Goal: Check status

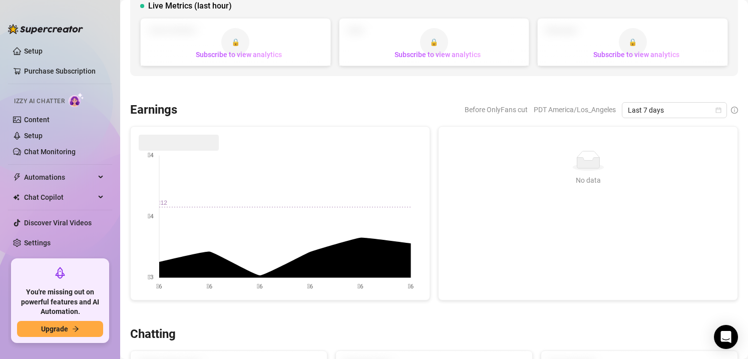
scroll to position [85, 0]
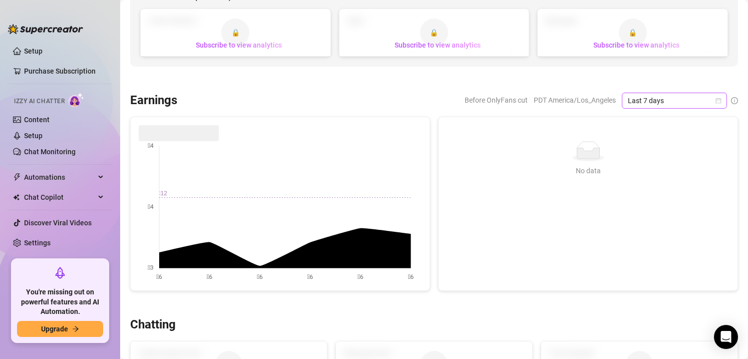
click at [710, 100] on span "Last 7 days" at bounding box center [674, 100] width 93 height 15
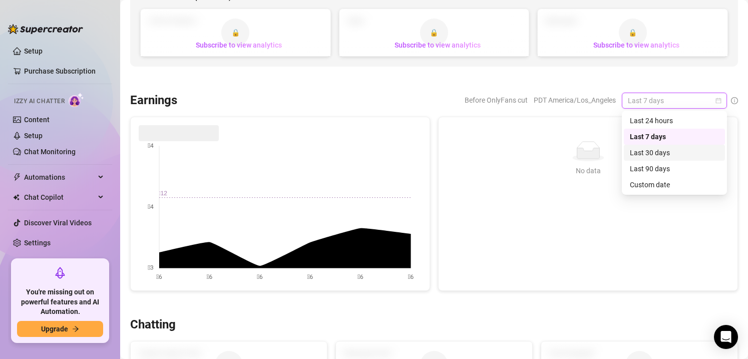
click at [682, 151] on div "Last 30 days" at bounding box center [674, 152] width 89 height 11
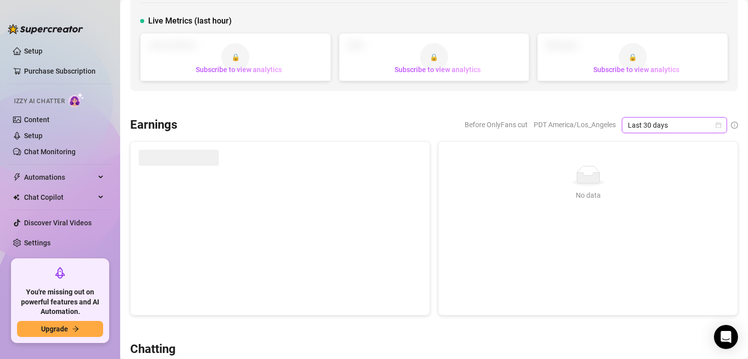
scroll to position [64, 0]
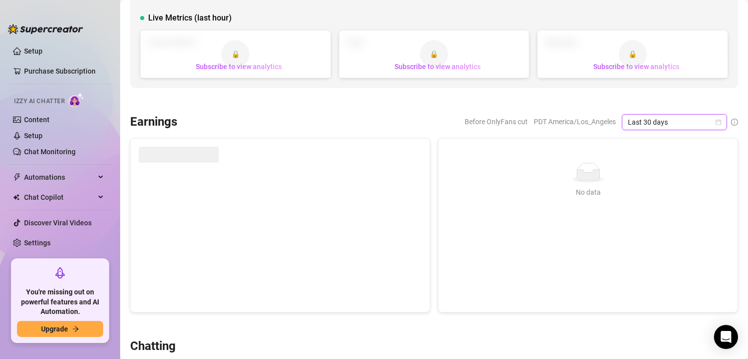
click at [167, 159] on span at bounding box center [179, 155] width 80 height 16
click at [161, 153] on span at bounding box center [179, 155] width 80 height 16
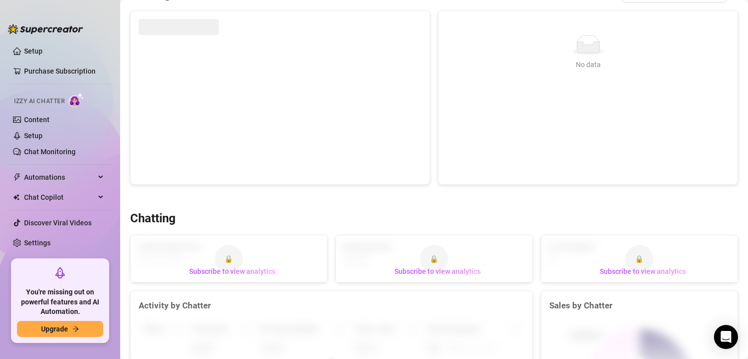
scroll to position [57, 0]
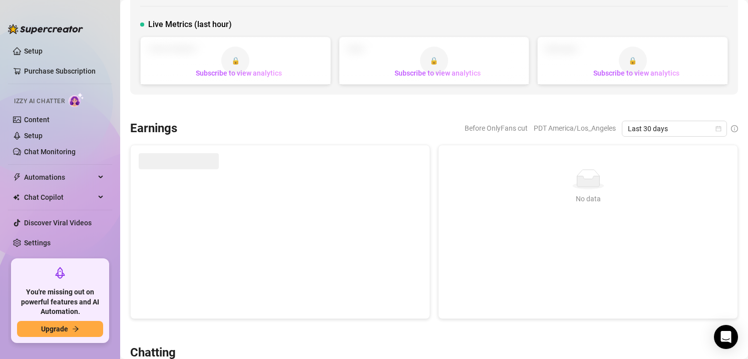
click at [172, 156] on span at bounding box center [179, 161] width 80 height 16
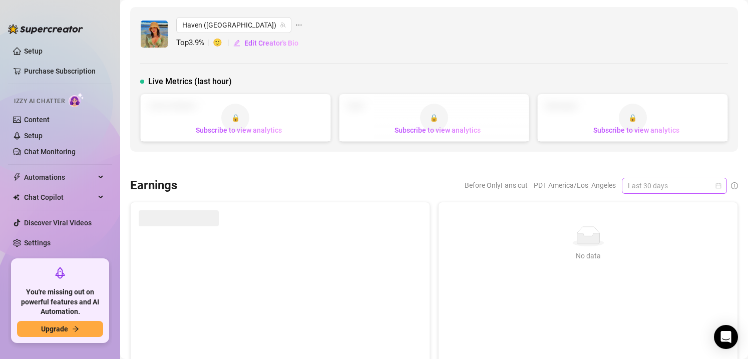
click at [706, 187] on span "Last 30 days" at bounding box center [674, 185] width 93 height 15
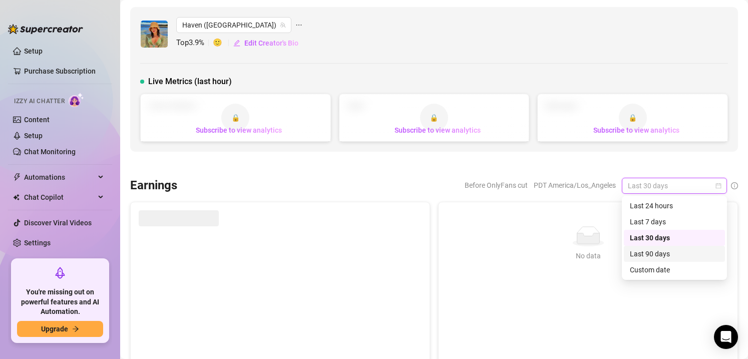
click at [669, 257] on div "Last 90 days" at bounding box center [674, 253] width 89 height 11
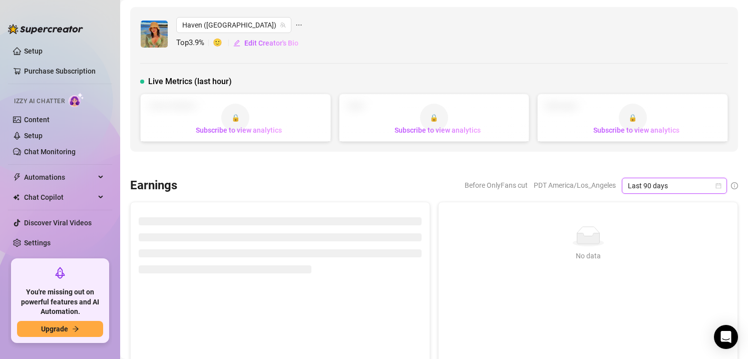
scroll to position [127, 0]
